Goal: Information Seeking & Learning: Understand process/instructions

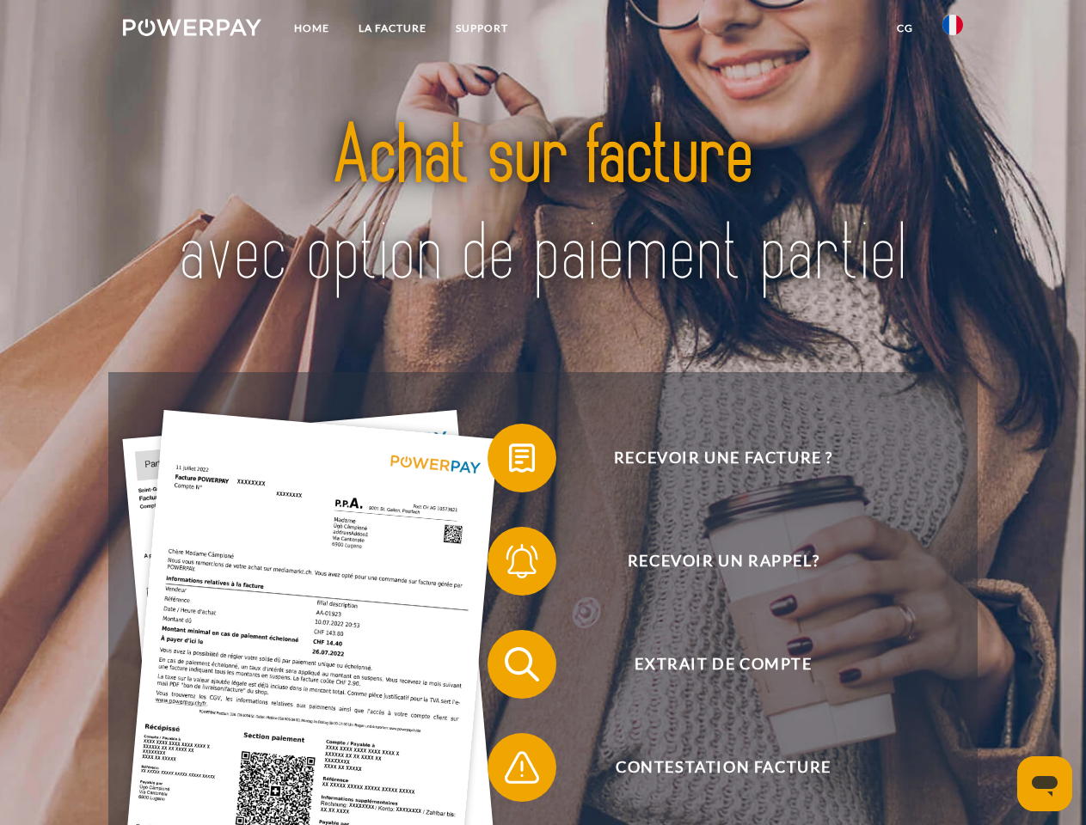
click at [192, 30] on img at bounding box center [192, 27] width 138 height 17
click at [952, 30] on img at bounding box center [952, 25] width 21 height 21
click at [904, 28] on link "CG" at bounding box center [905, 28] width 46 height 31
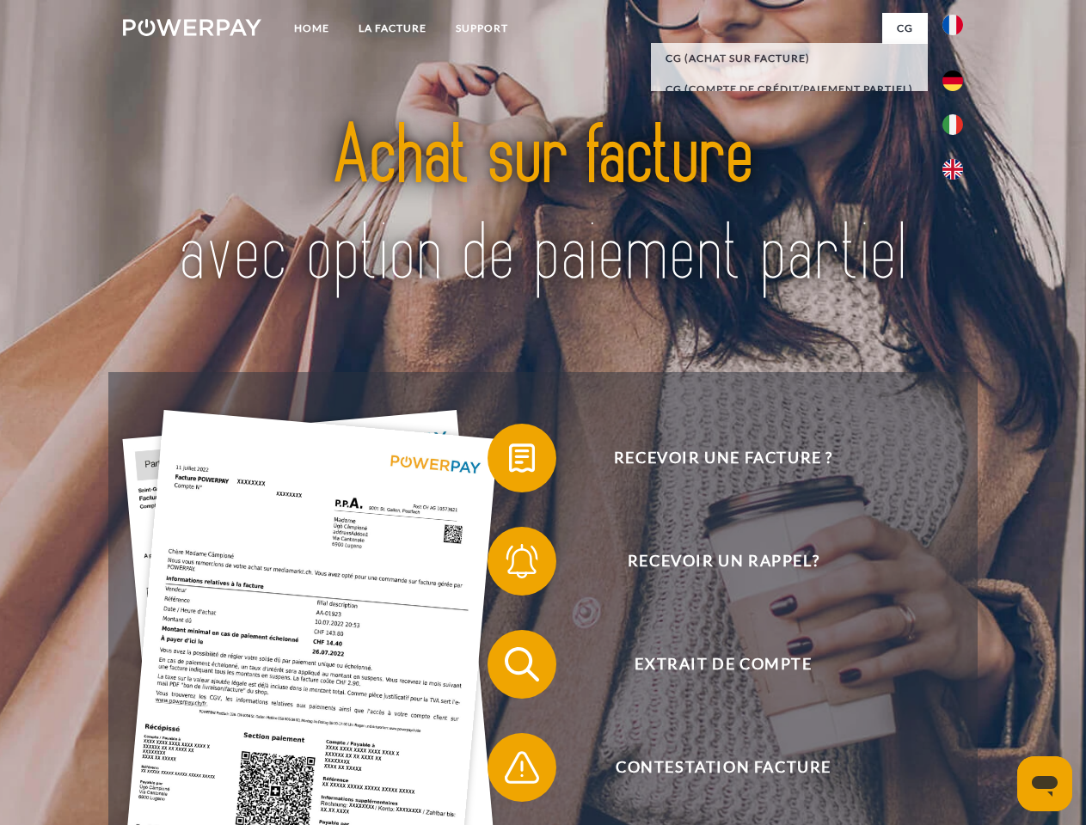
click at [509, 462] on span at bounding box center [496, 458] width 86 height 86
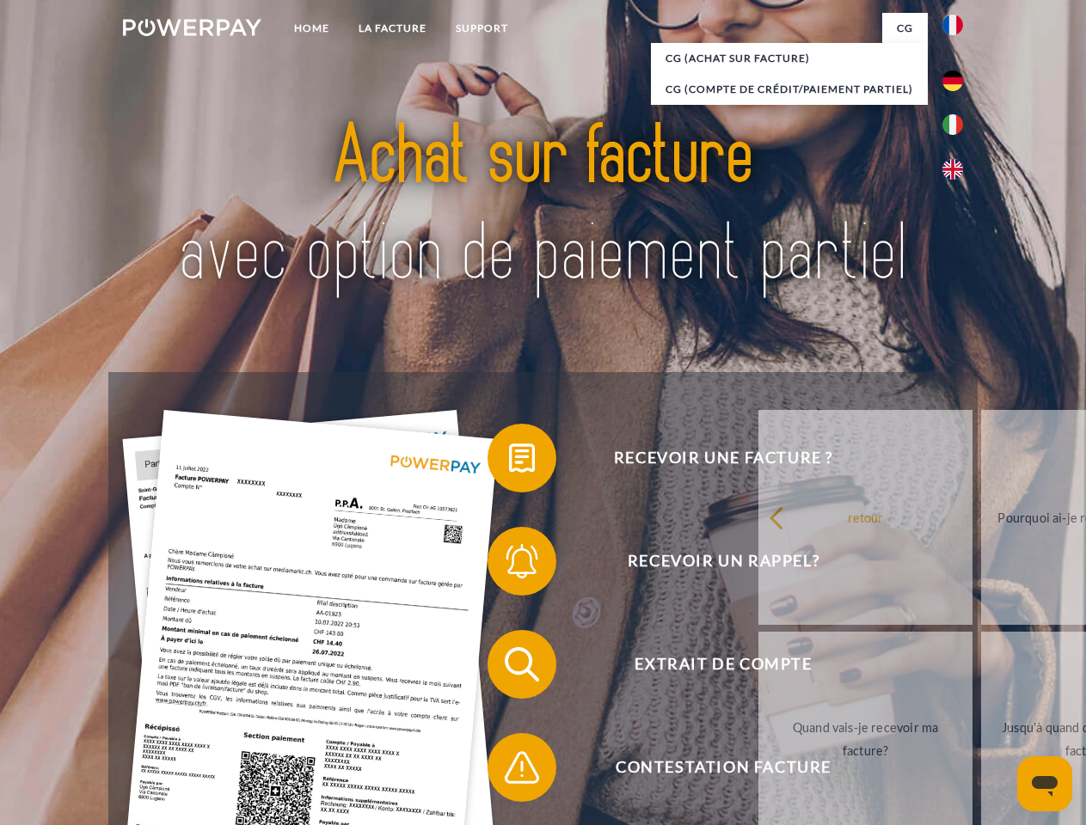
click at [509, 565] on span at bounding box center [496, 561] width 86 height 86
click at [981, 668] on link "Jusqu'à quand dois-je payer ma facture?" at bounding box center [1088, 739] width 214 height 215
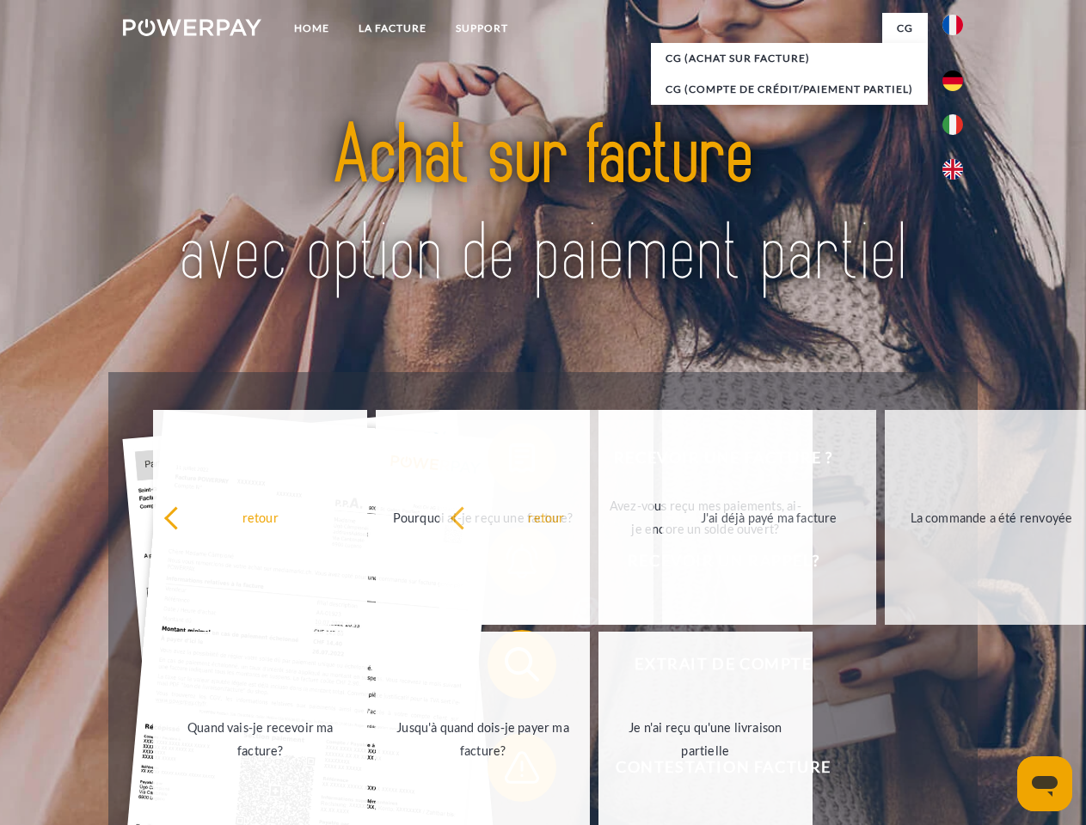
click at [509, 771] on span at bounding box center [496, 768] width 86 height 86
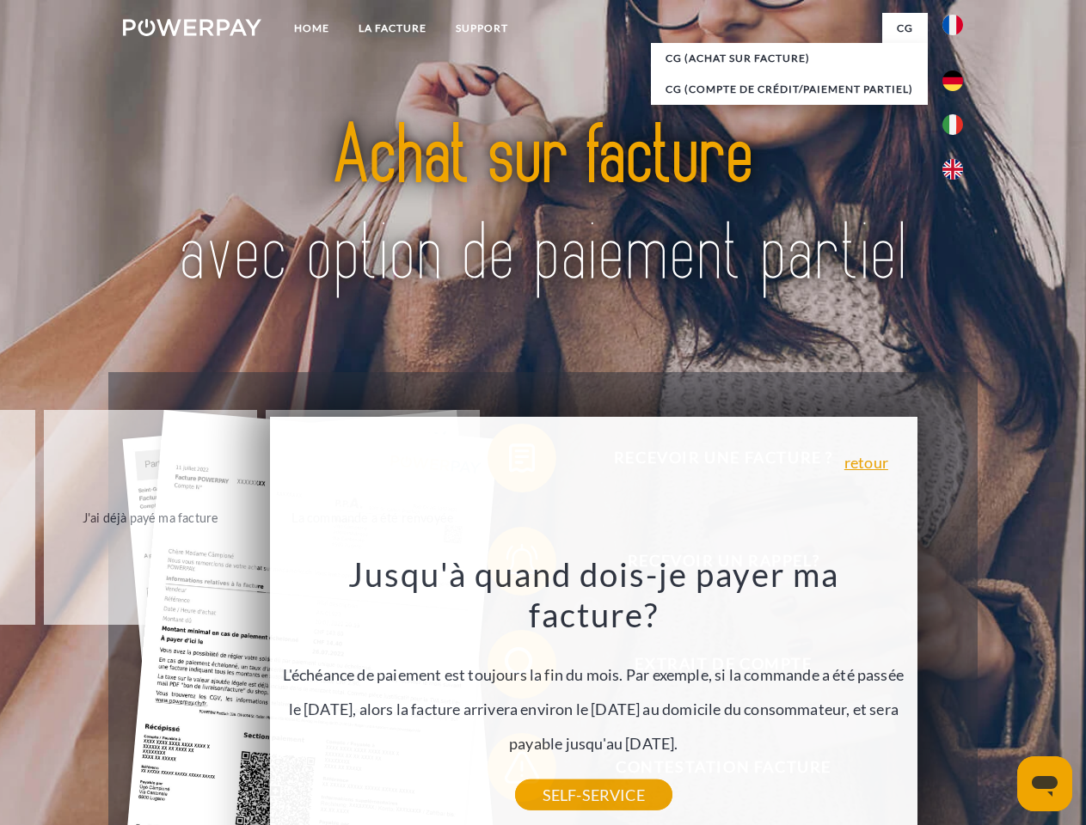
click at [1044, 784] on icon "Ouvrir la fenêtre de messagerie" at bounding box center [1045, 786] width 26 height 21
